Goal: Navigation & Orientation: Find specific page/section

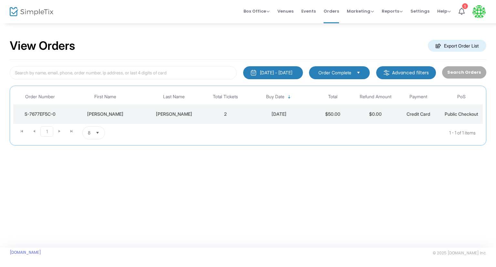
click at [30, 49] on h2 "View Orders" at bounding box center [43, 46] width 66 height 14
click at [332, 15] on span "Orders" at bounding box center [330, 11] width 15 height 16
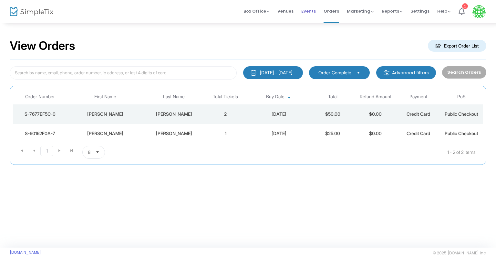
click at [312, 17] on span "Events" at bounding box center [308, 11] width 15 height 16
